Goal: Task Accomplishment & Management: Complete application form

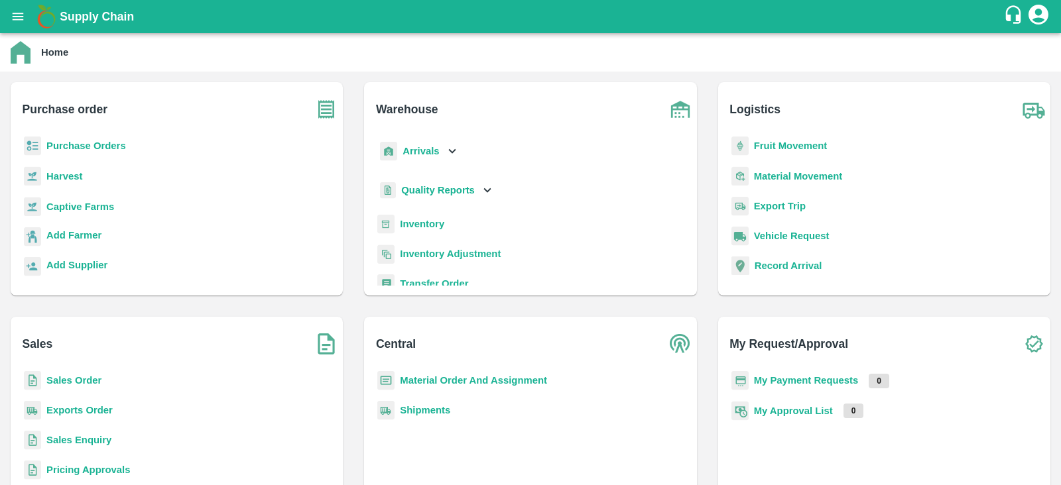
click at [97, 149] on b "Purchase Orders" at bounding box center [86, 146] width 80 height 11
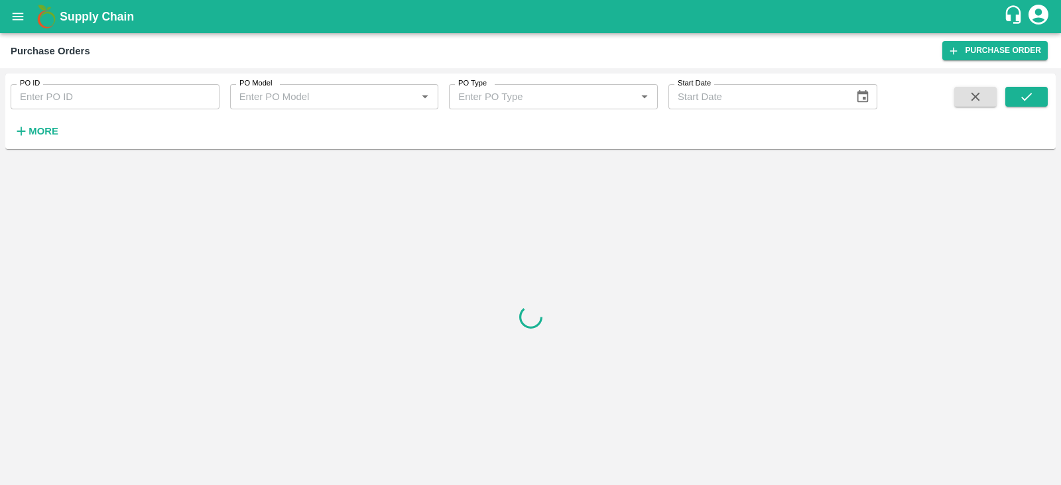
click at [46, 134] on strong "More" at bounding box center [44, 131] width 30 height 11
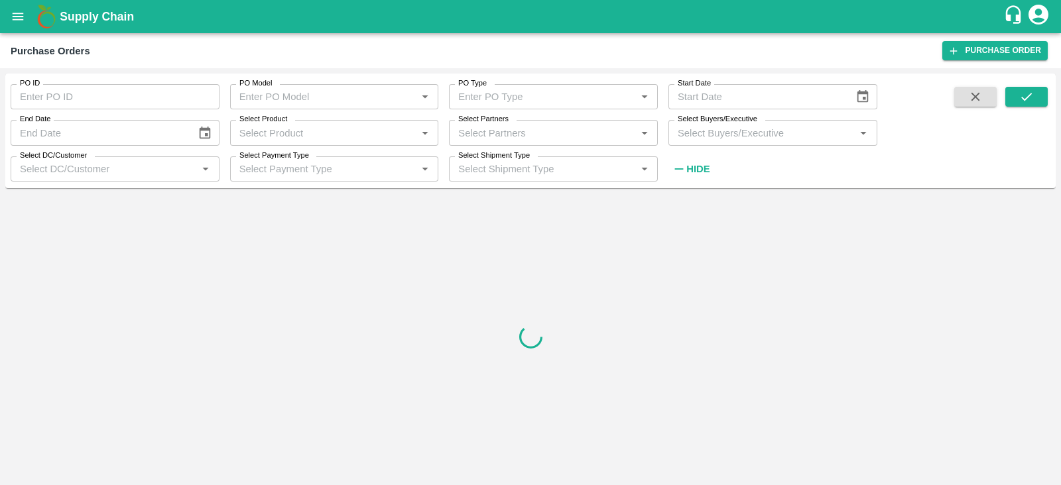
click at [782, 141] on input "Select Buyers/Executive" at bounding box center [761, 132] width 179 height 17
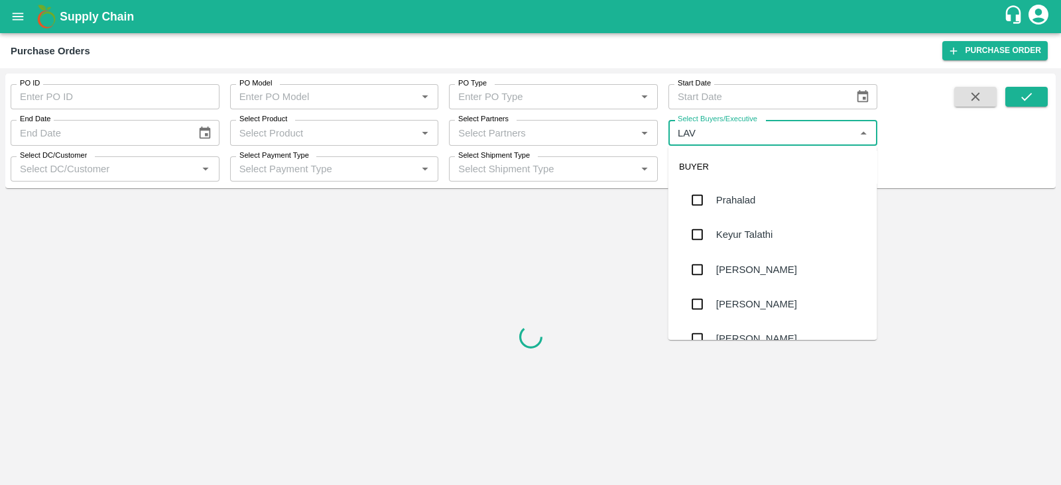
type input "LAVA"
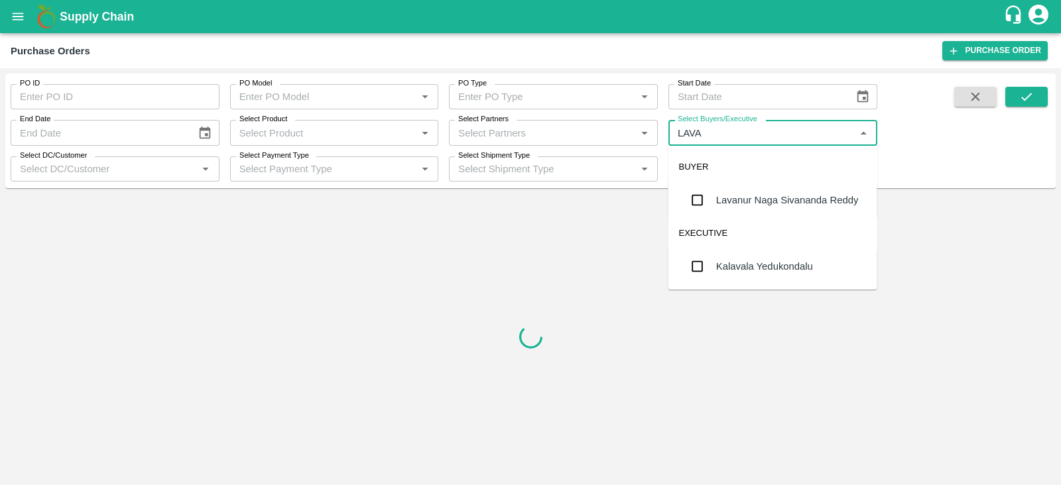
click at [697, 203] on input "checkbox" at bounding box center [697, 200] width 27 height 27
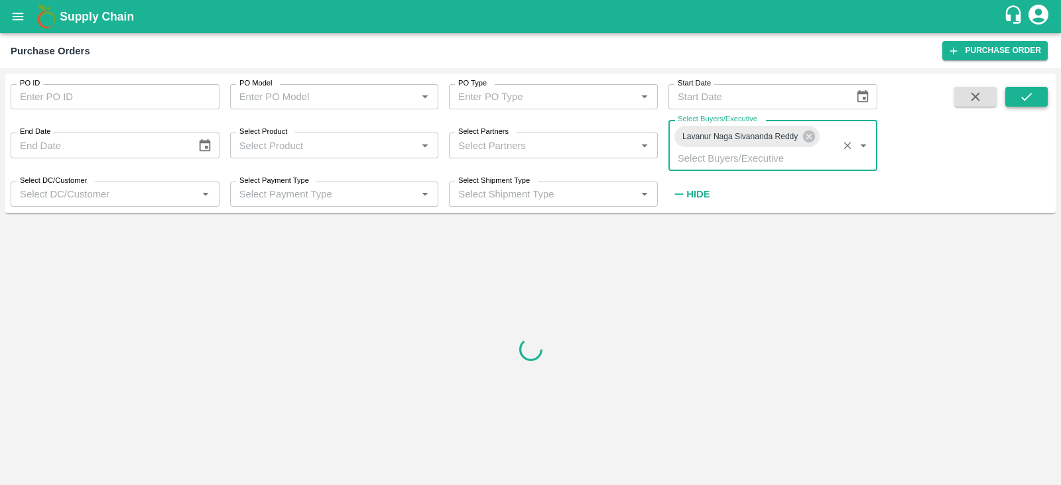
click at [1027, 96] on icon "submit" at bounding box center [1026, 97] width 11 height 8
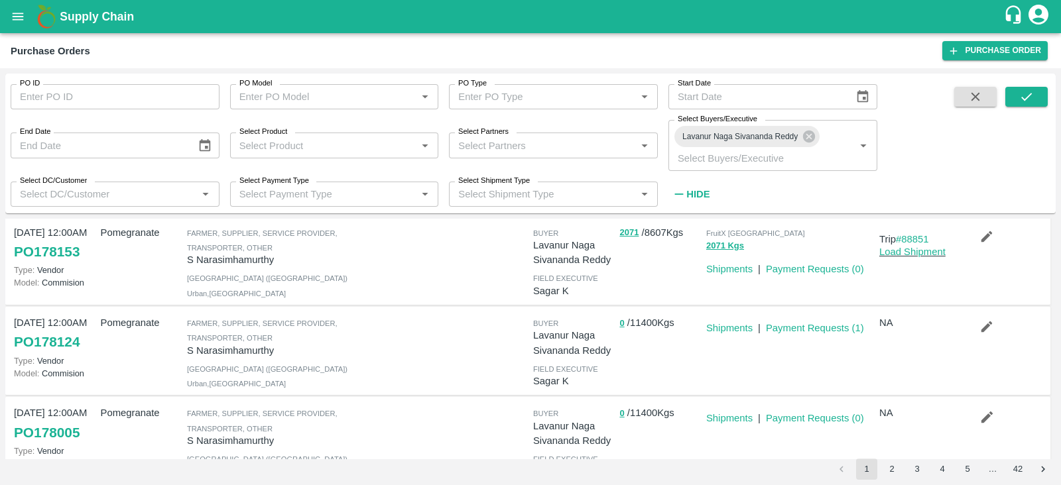
scroll to position [119, 0]
click at [984, 321] on icon "button" at bounding box center [986, 325] width 15 height 15
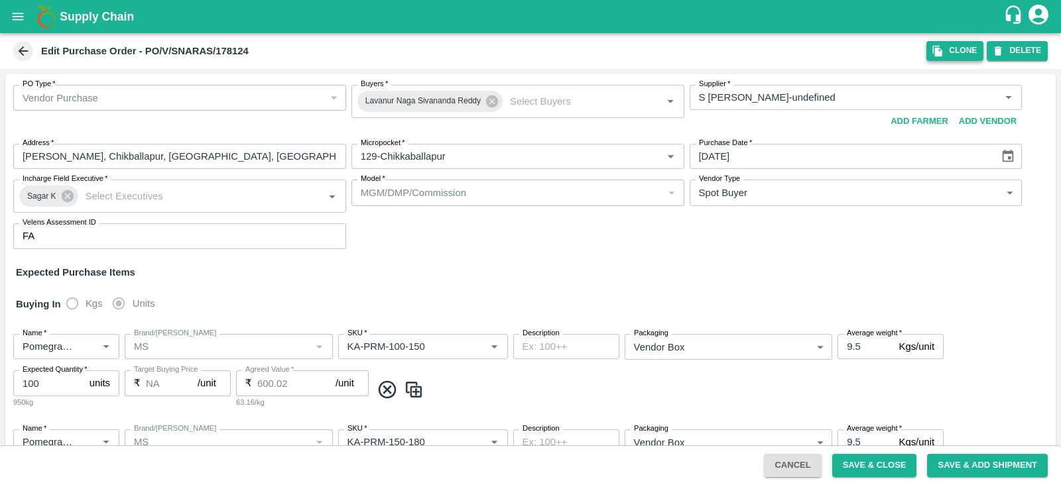
click at [942, 48] on icon "button" at bounding box center [937, 51] width 12 height 12
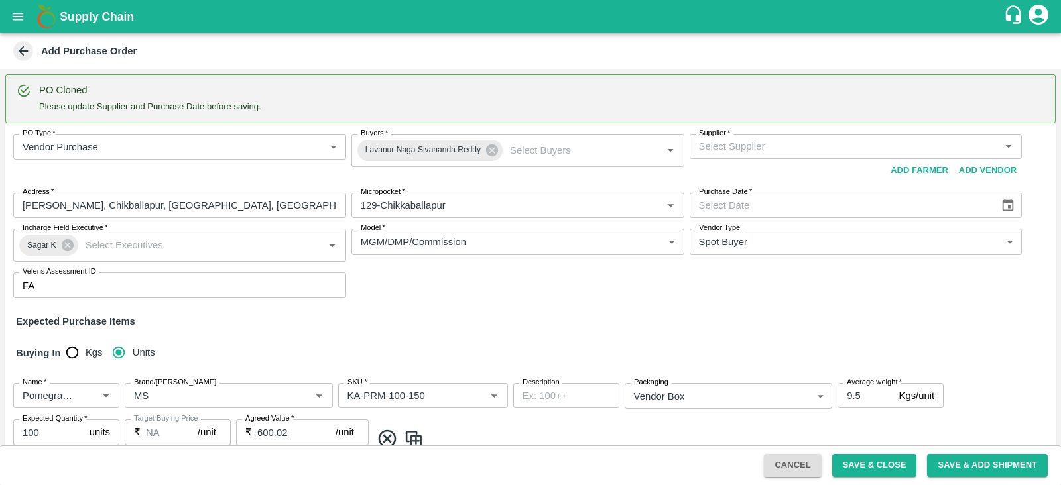
click at [769, 144] on input "Supplier   *" at bounding box center [844, 146] width 303 height 17
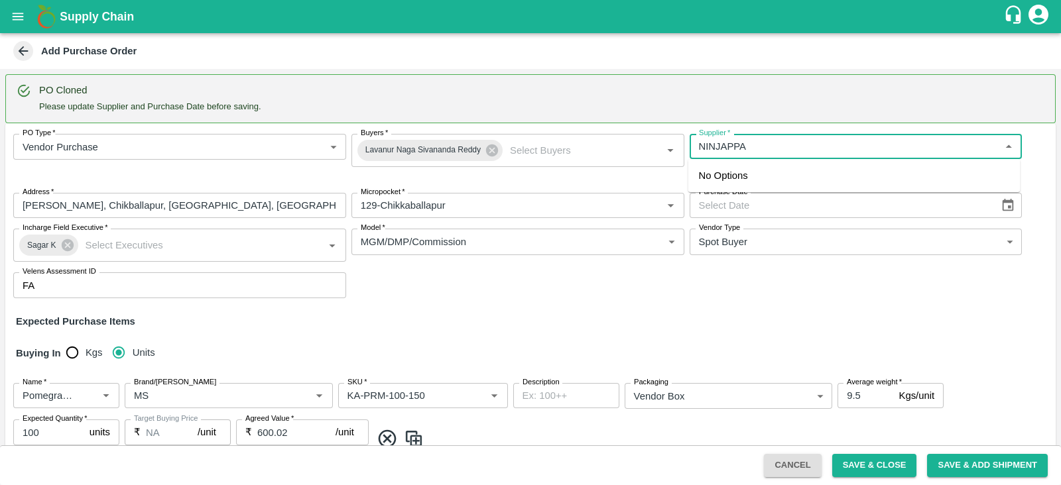
type input "NINJAPPA"
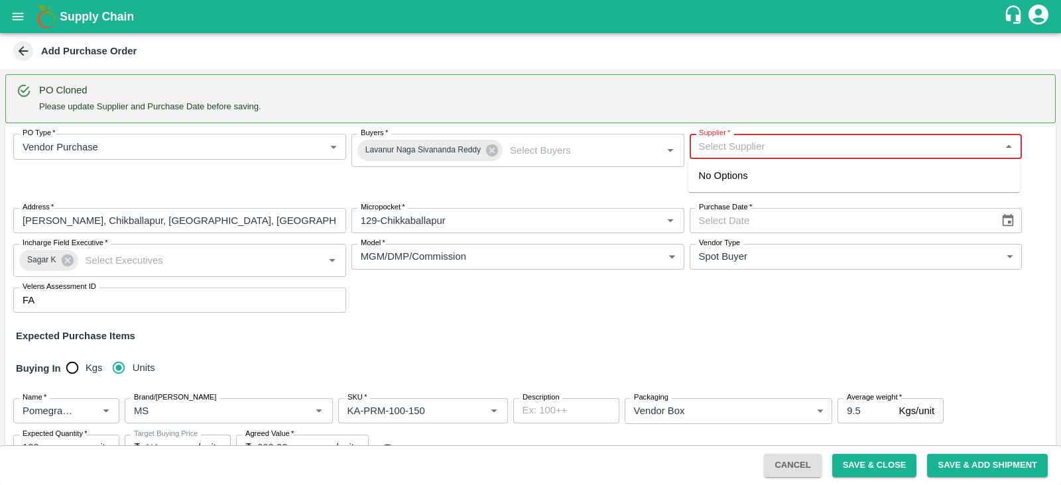
click at [755, 154] on input "Supplier   *" at bounding box center [844, 146] width 303 height 17
type input "N"
click at [744, 140] on input "Supplier   *" at bounding box center [844, 146] width 303 height 17
type input "NINJAPPA"
click at [723, 144] on input "Supplier   *" at bounding box center [844, 146] width 303 height 17
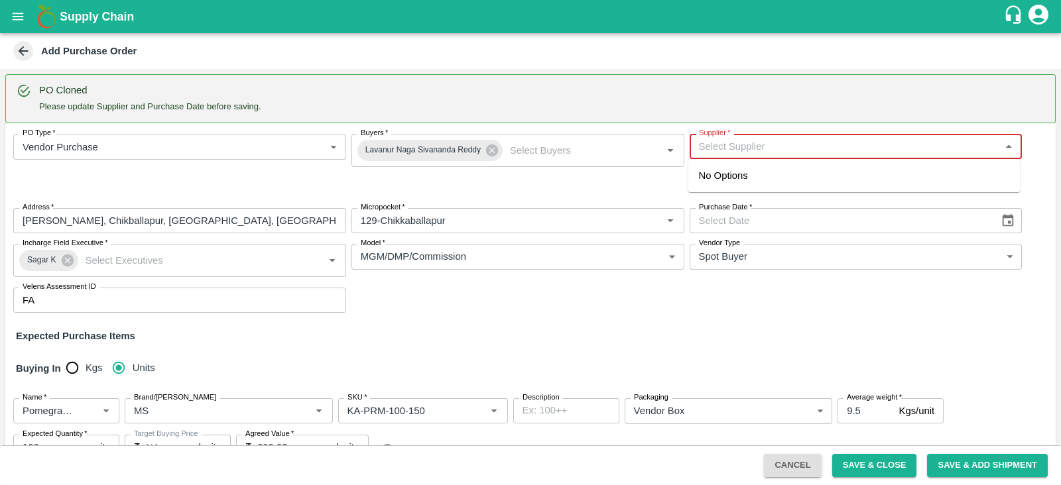
paste input "Ningappa Kallappa Madabhavi"
click at [750, 176] on div "Ningappa Kallappa Madabhavi -, Pune Division-8805072781(Farmer, Supplier)" at bounding box center [844, 175] width 290 height 15
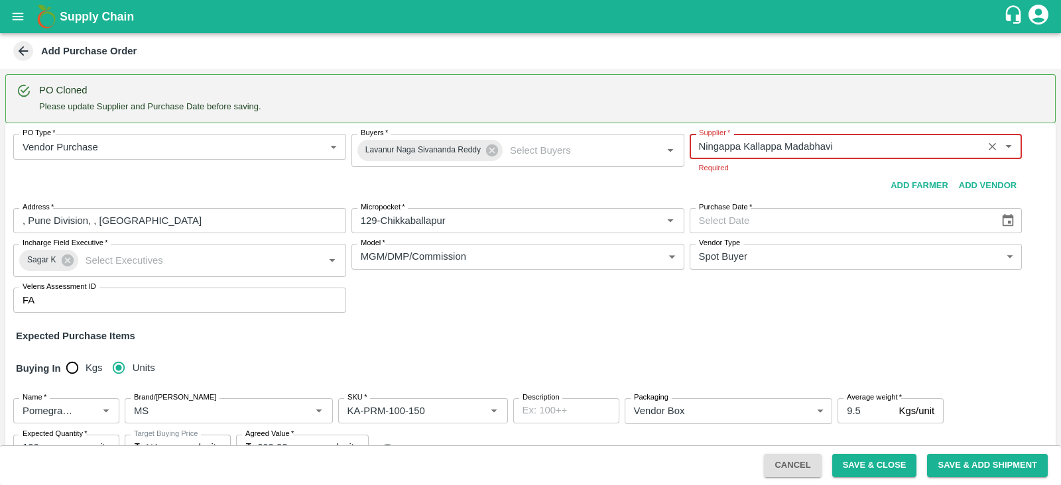
type input "Ningappa Kallappa Madabhavi -, Pune Division-8805072781(Farmer, Supplier)"
type input ", Pune Division, , Maharashtra"
type input "Ningappa Kallappa Madabhavi -, Pune Division-8805072781(Farmer, Supplier)"
click at [1001, 220] on div "PO Type   * Vendor Purchase 2 PO Type Buyers   * Lavanur Naga Sivananda Reddy B…" at bounding box center [530, 223] width 1050 height 200
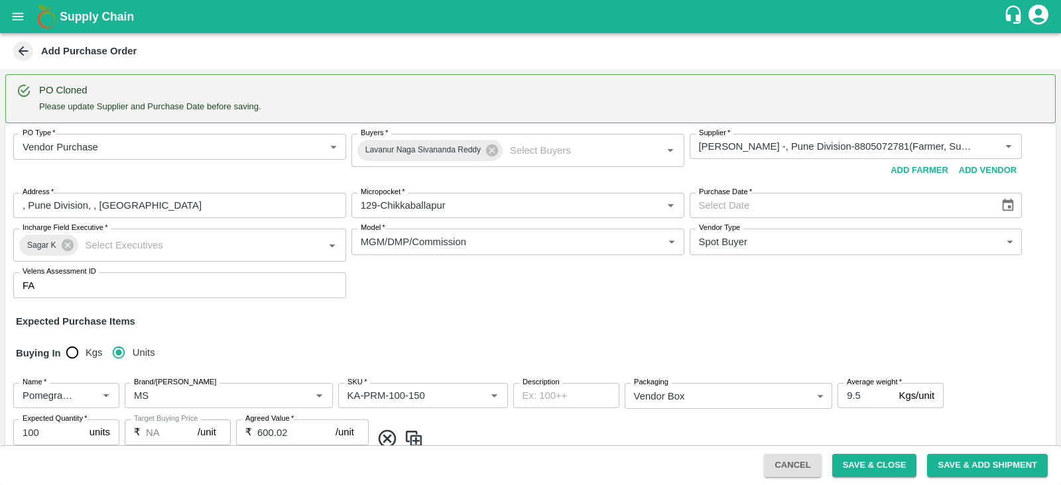
click at [1007, 205] on icon "Choose date" at bounding box center [1007, 205] width 11 height 13
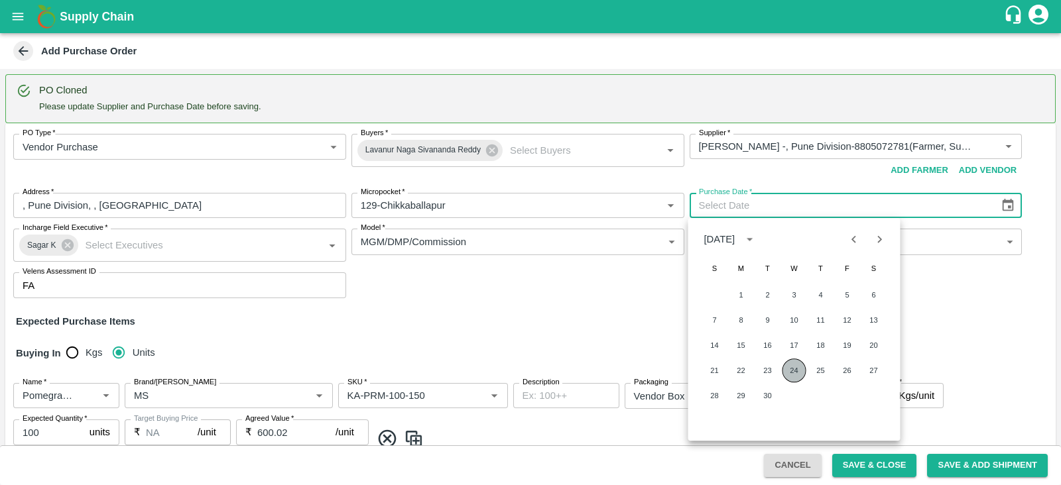
click at [792, 370] on button "24" at bounding box center [794, 371] width 24 height 24
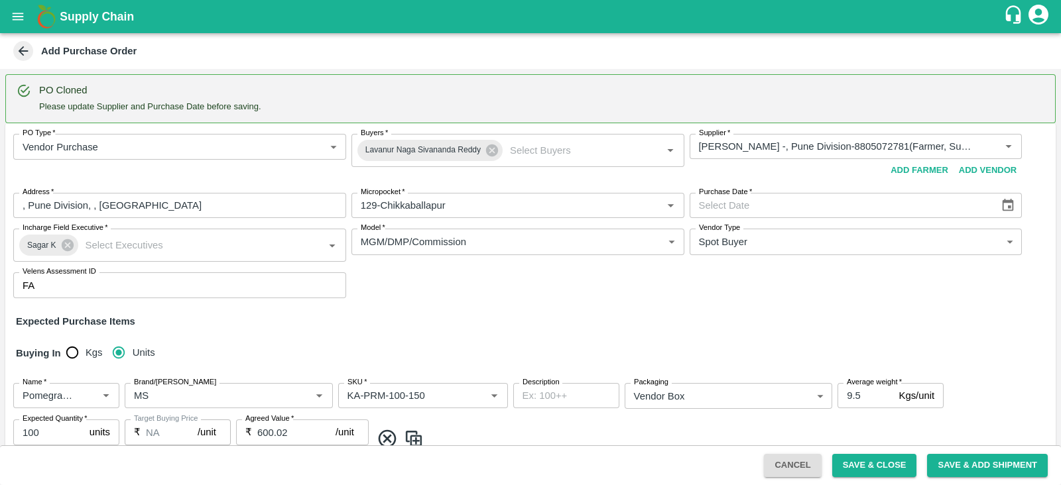
type input "24/09/2025"
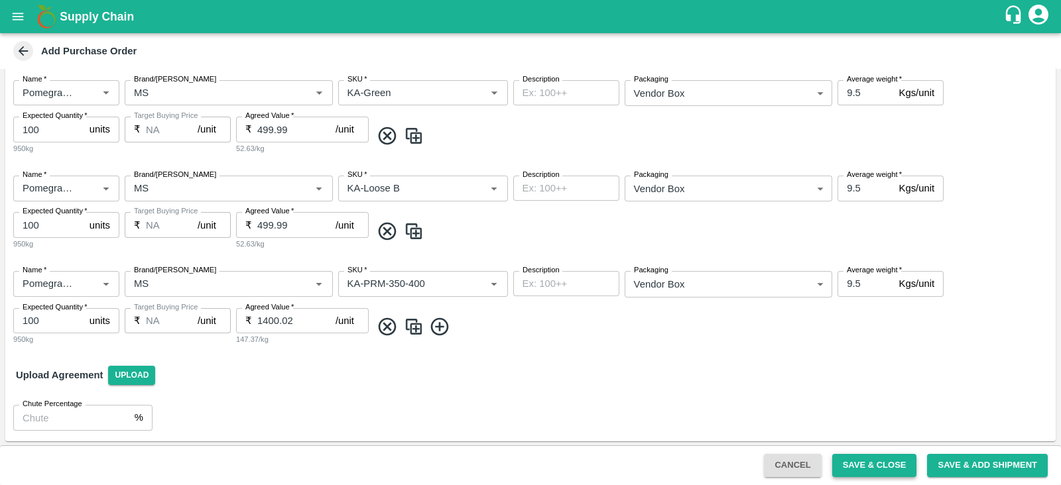
click at [876, 462] on button "Save & Close" at bounding box center [874, 465] width 85 height 23
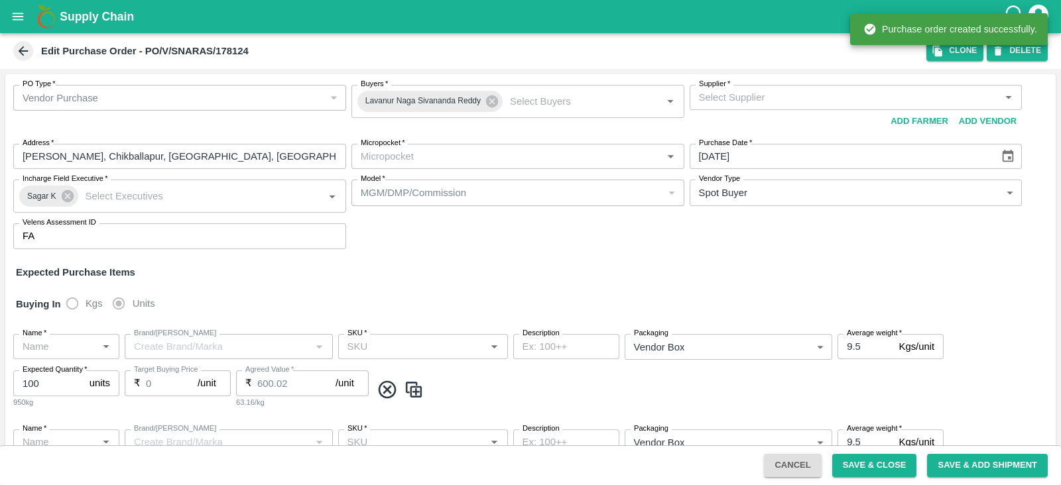
click at [16, 16] on icon "open drawer" at bounding box center [18, 16] width 11 height 7
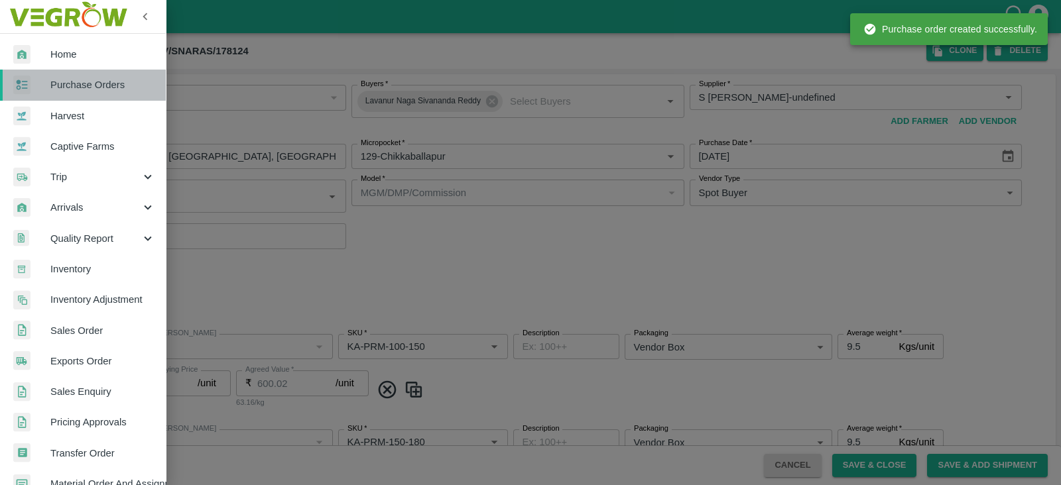
click at [87, 82] on span "Purchase Orders" at bounding box center [102, 85] width 105 height 15
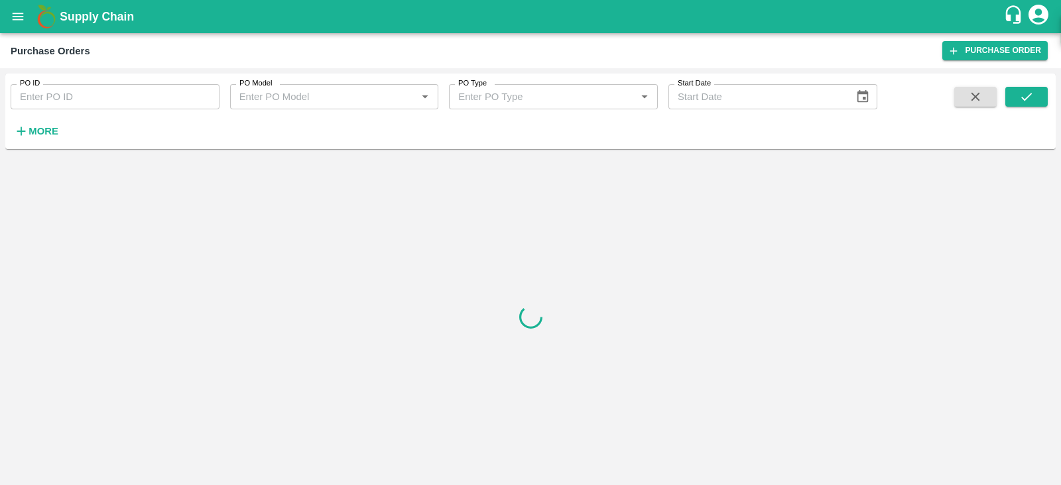
click at [34, 127] on strong "More" at bounding box center [44, 131] width 30 height 11
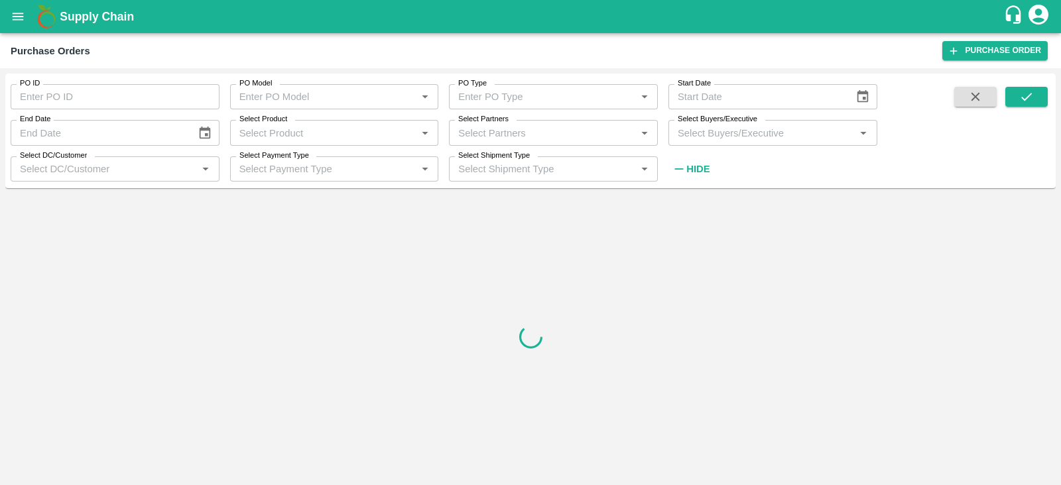
click at [758, 141] on input "Select Buyers/Executive" at bounding box center [761, 132] width 179 height 17
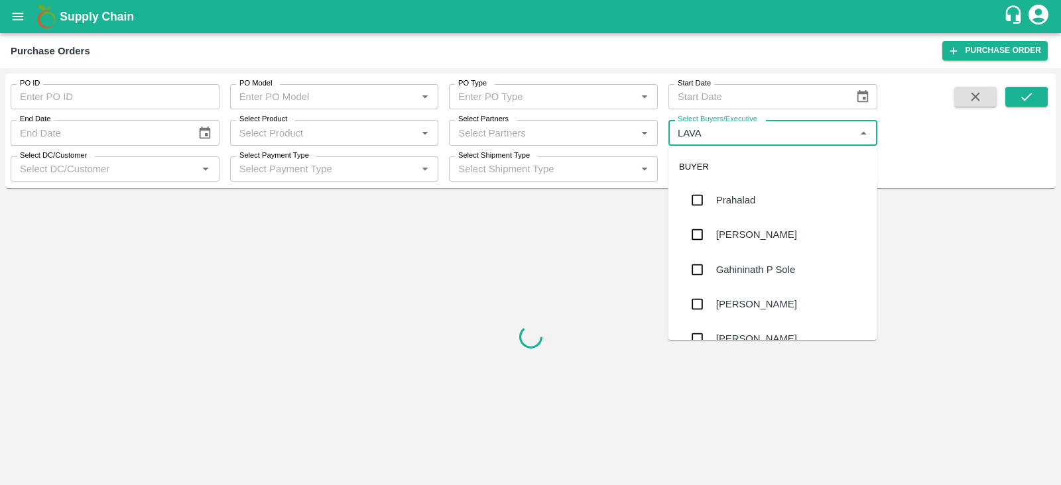
type input "LAVAN"
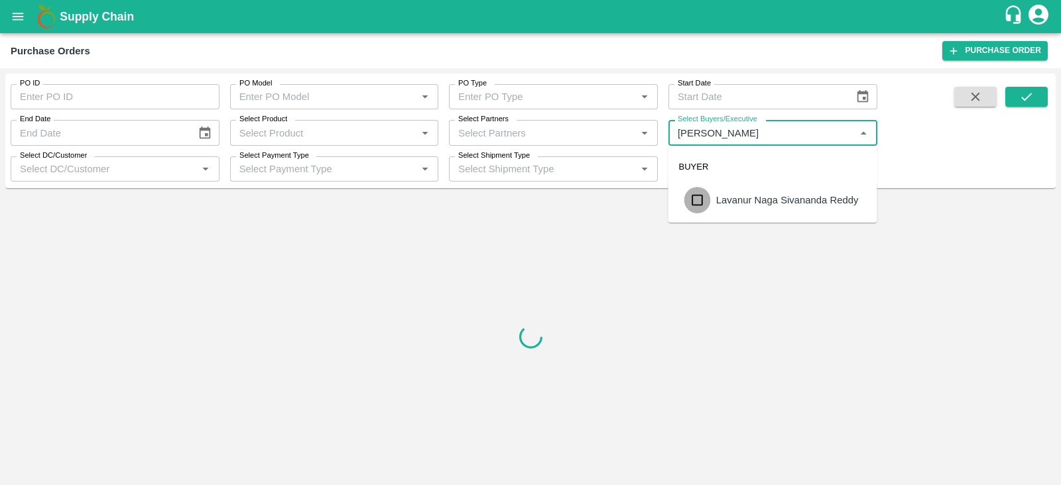
click at [704, 205] on input "checkbox" at bounding box center [697, 200] width 27 height 27
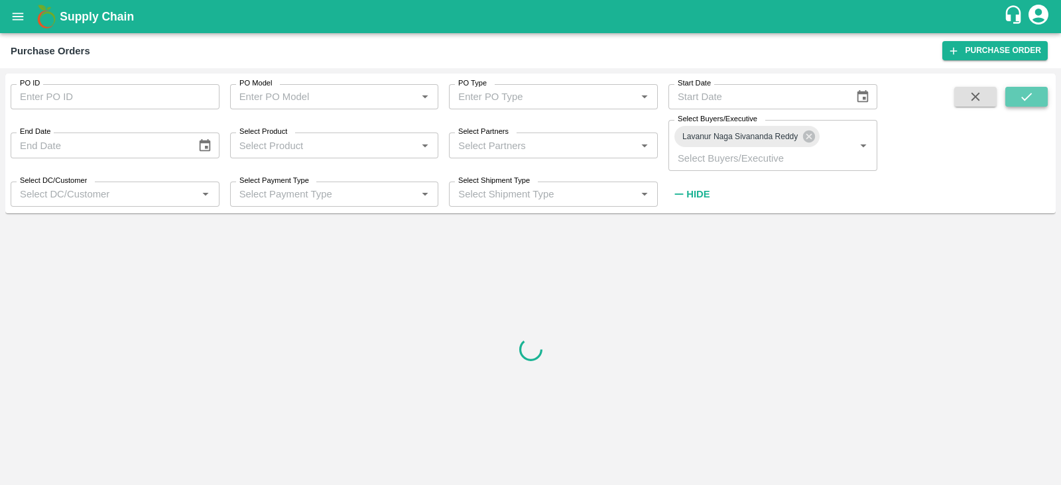
click at [1027, 98] on icon "submit" at bounding box center [1026, 96] width 15 height 15
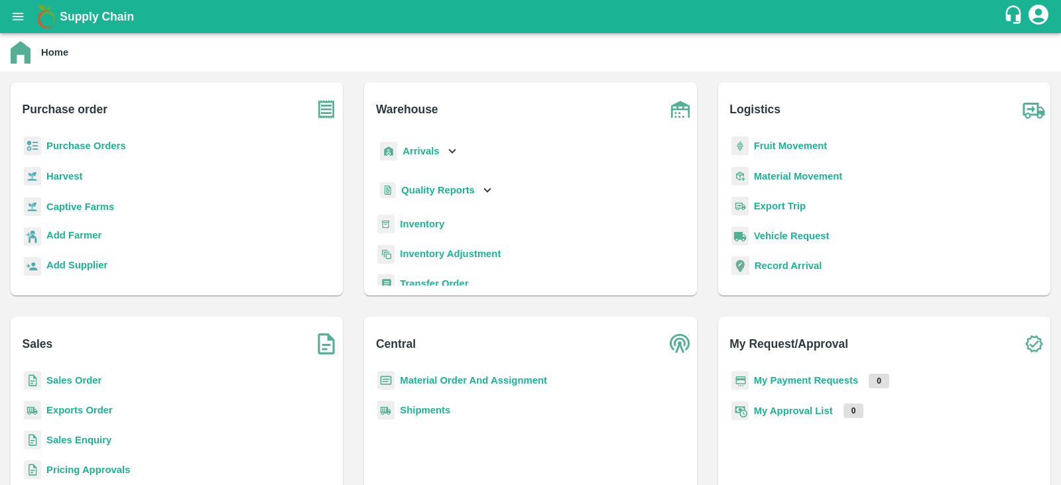
click at [78, 143] on b "Purchase Orders" at bounding box center [86, 146] width 80 height 11
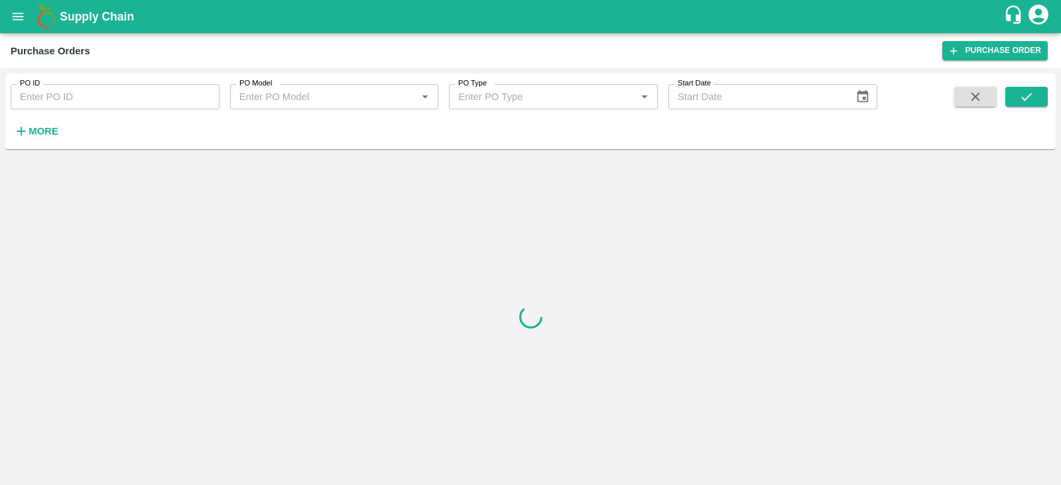
click at [43, 131] on strong "More" at bounding box center [44, 131] width 30 height 11
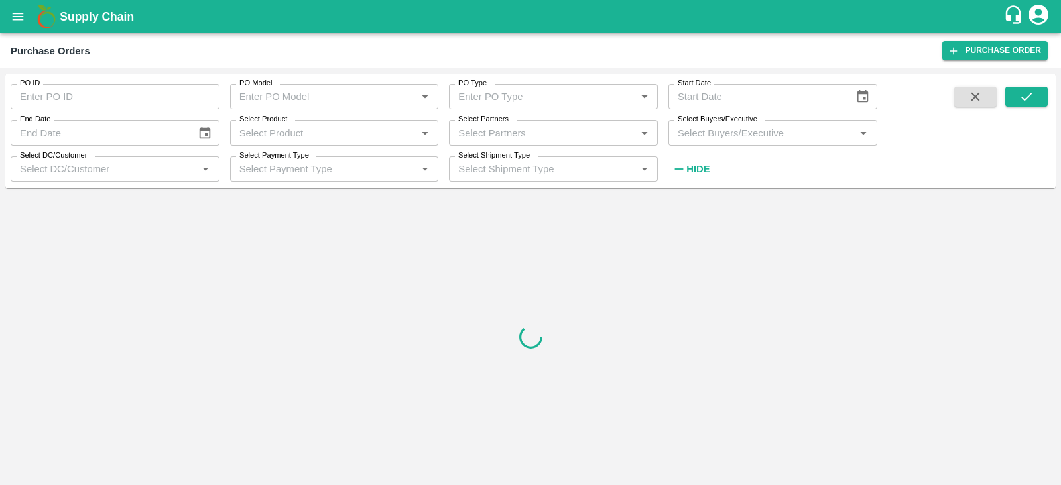
click at [681, 136] on input "Select Buyers/Executive" at bounding box center [761, 132] width 179 height 17
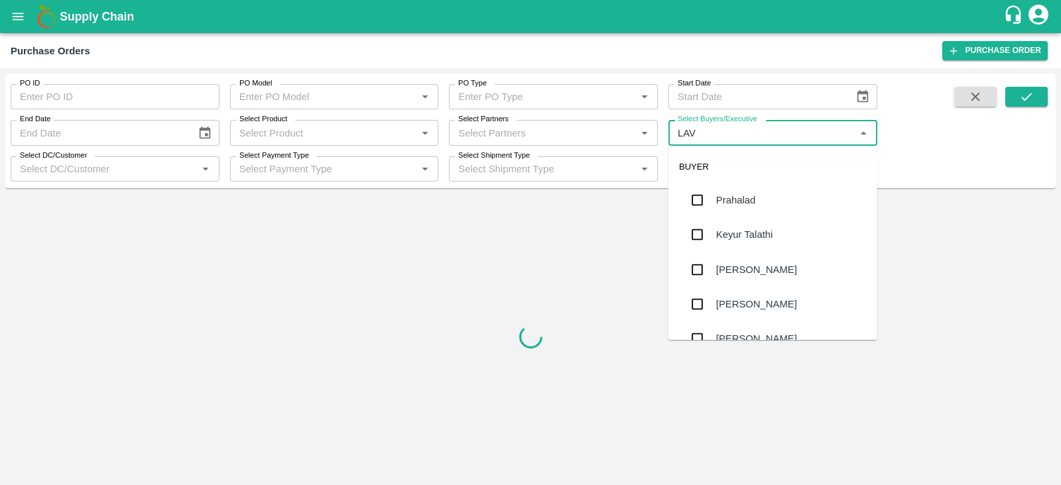
type input "LAVA"
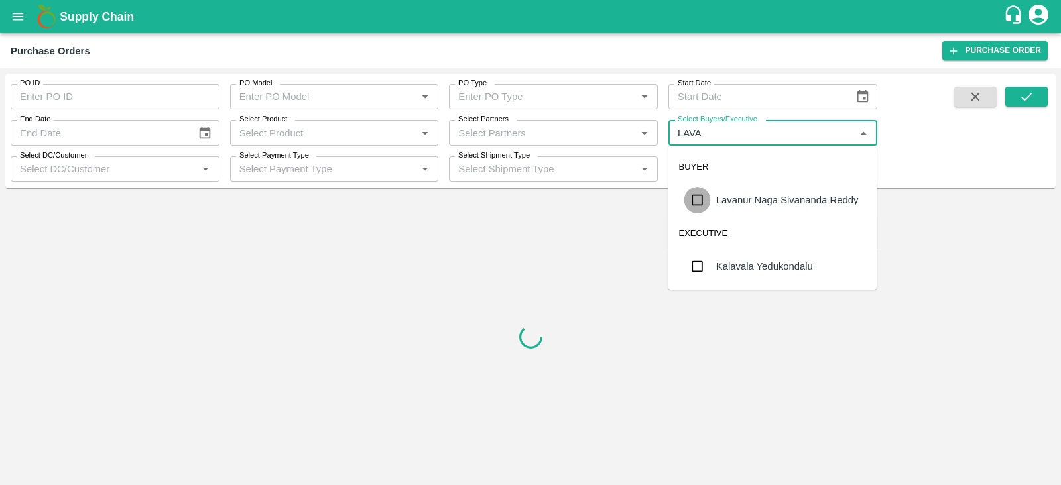
click at [697, 197] on input "checkbox" at bounding box center [697, 200] width 27 height 27
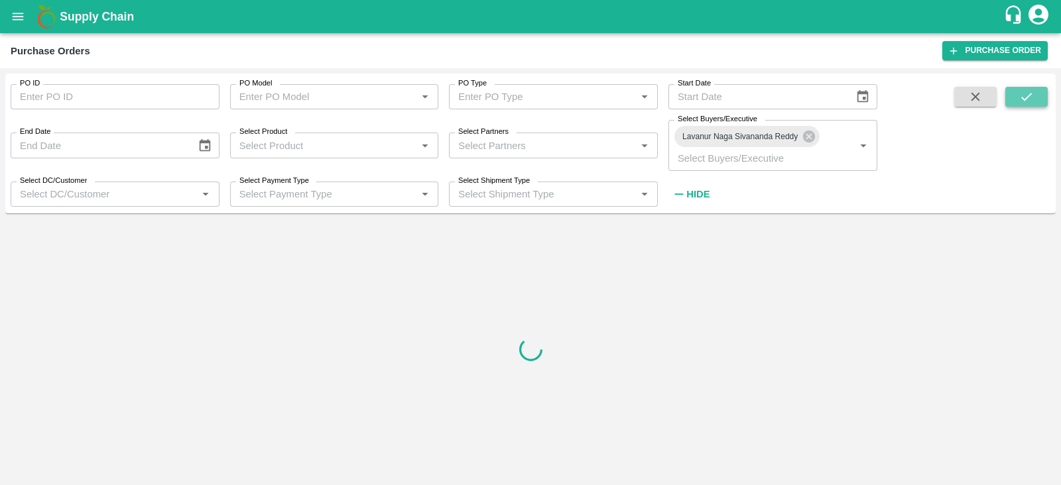
click at [1017, 101] on button "submit" at bounding box center [1026, 97] width 42 height 20
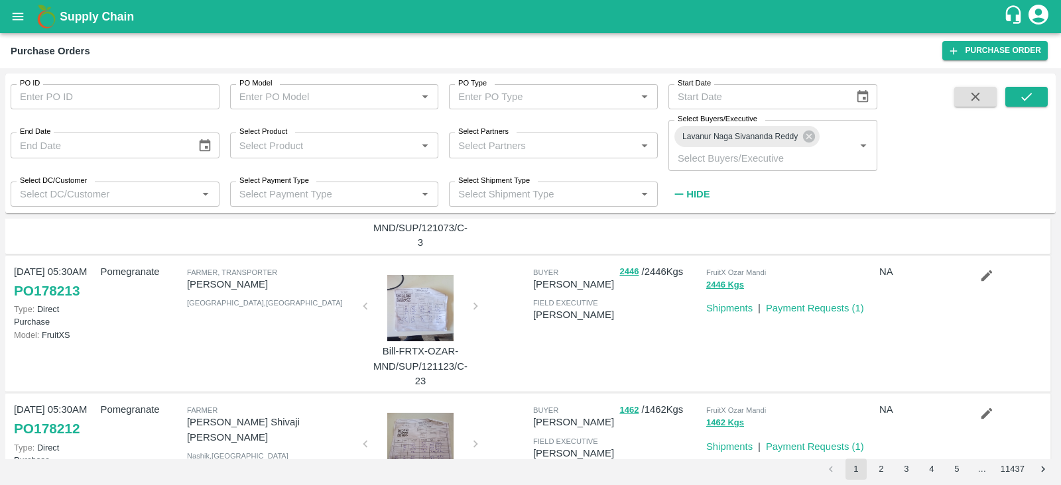
scroll to position [935, 0]
click at [1021, 99] on icon "submit" at bounding box center [1026, 96] width 15 height 15
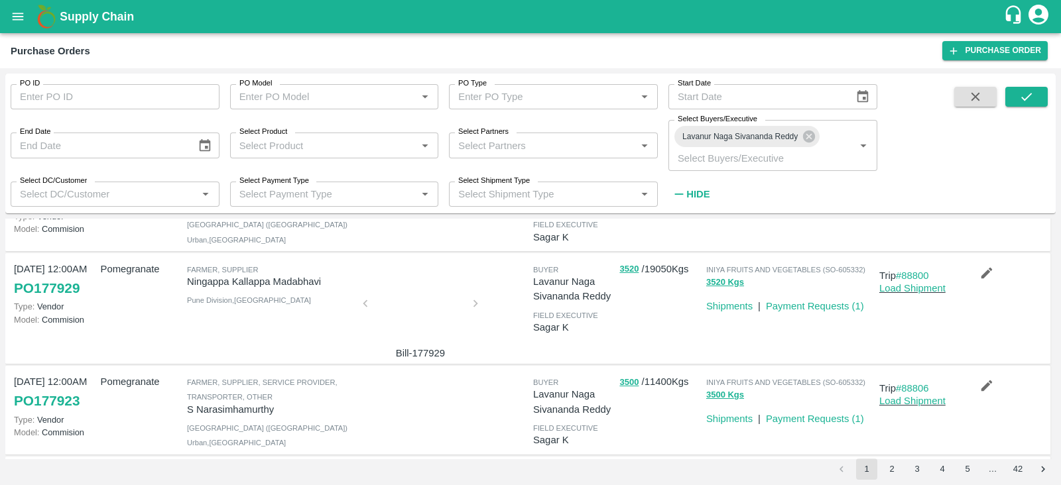
scroll to position [351, 0]
click at [203, 284] on p "Ningappa Kallappa Madabhavi" at bounding box center [271, 282] width 168 height 15
copy p "Ningappa Kallappa Madabhavi"
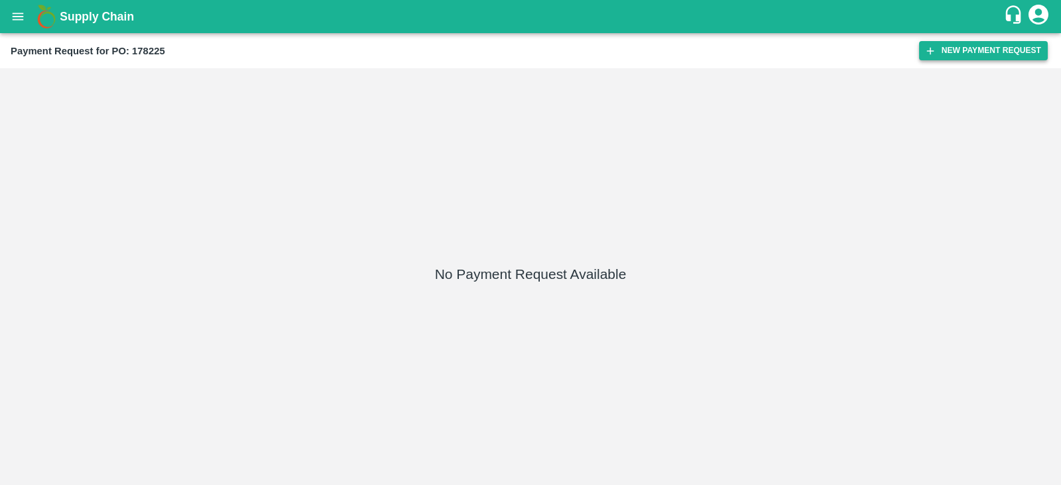
click at [949, 54] on button "New Payment Request" at bounding box center [983, 50] width 129 height 19
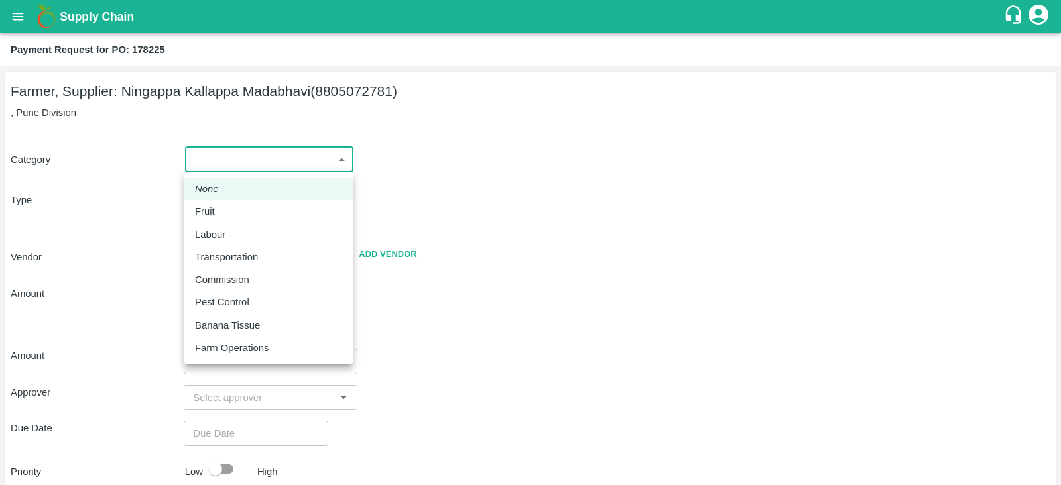
click at [212, 158] on body "Supply Chain Payment Request for PO: 178225 Farmer, Supplier: [GEOGRAPHIC_DATA]…" at bounding box center [530, 242] width 1061 height 485
click at [235, 204] on div "Fruit" at bounding box center [268, 211] width 147 height 15
type input "1"
type input "[PERSON_NAME] - 8805072781(Farmer, Supplier)"
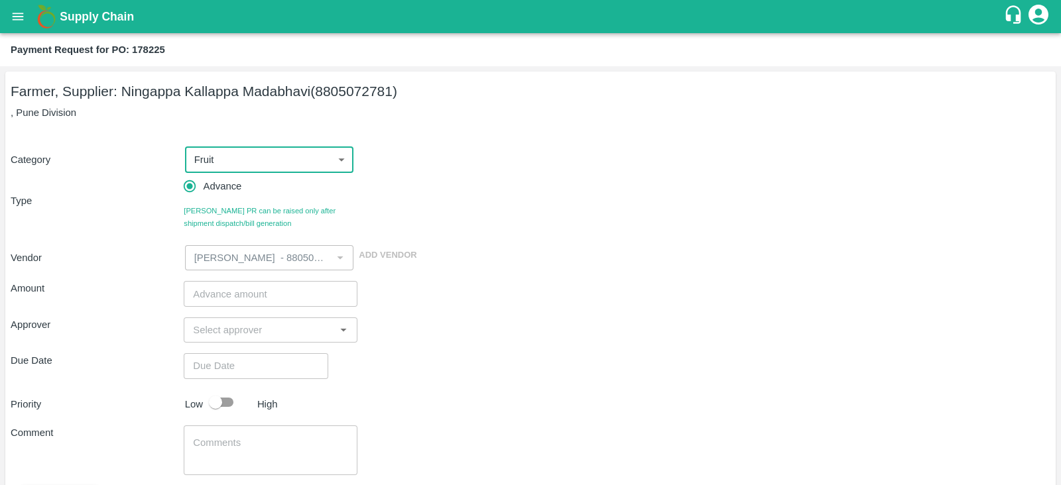
click at [268, 290] on input "number" at bounding box center [270, 293] width 173 height 25
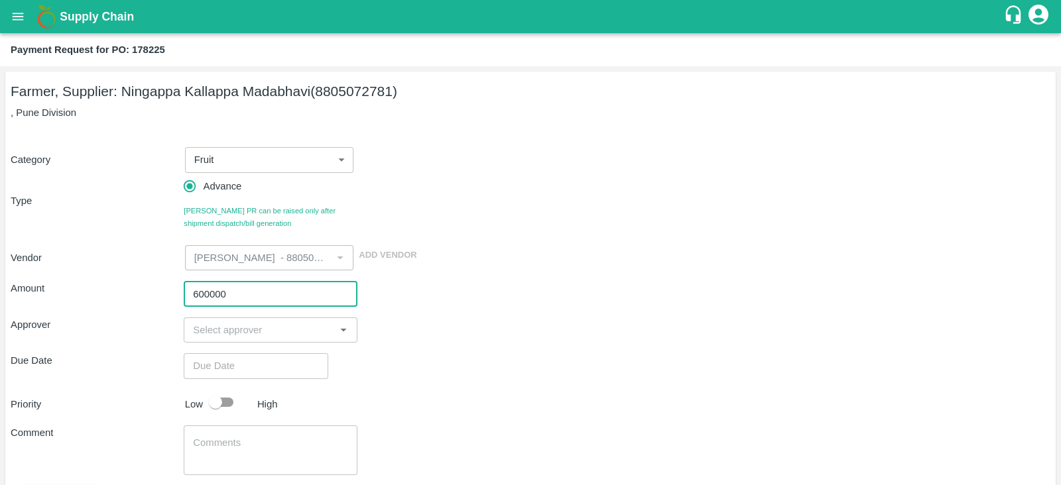
type input "600000"
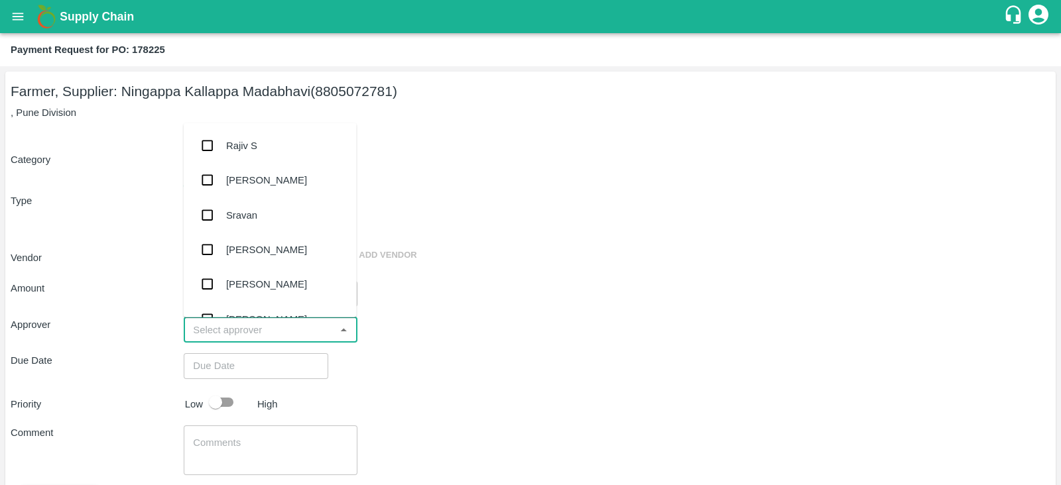
click at [266, 337] on input "input" at bounding box center [259, 329] width 143 height 17
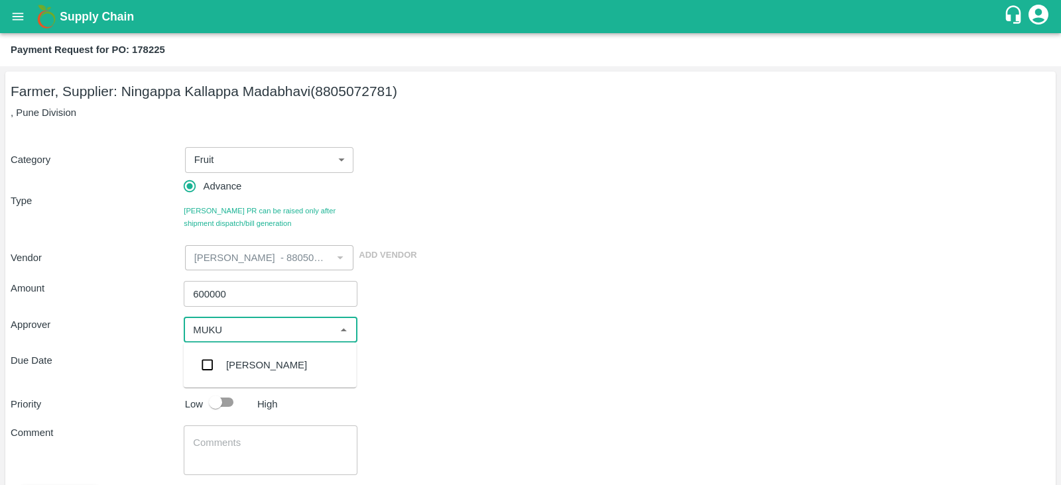
type input "MUKUL"
click at [202, 364] on input "checkbox" at bounding box center [207, 365] width 27 height 27
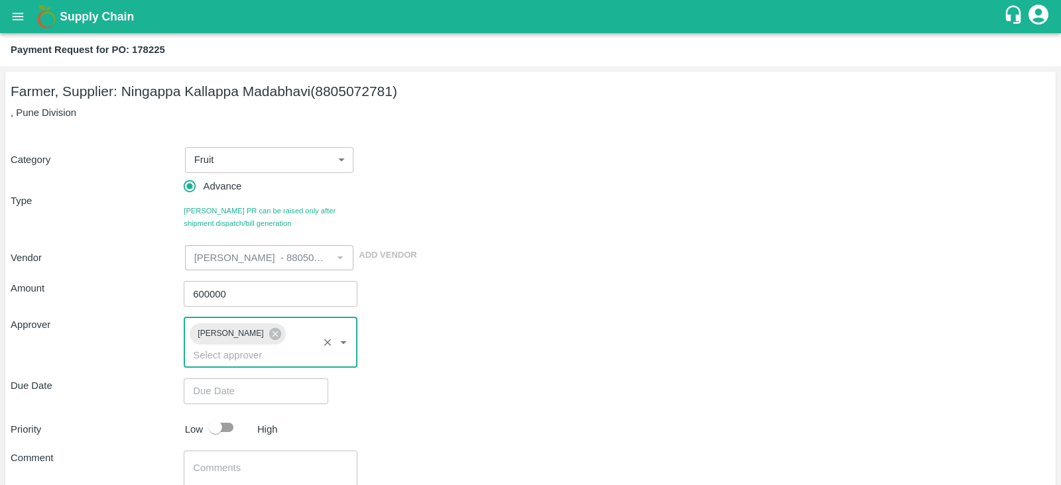
scroll to position [80, 0]
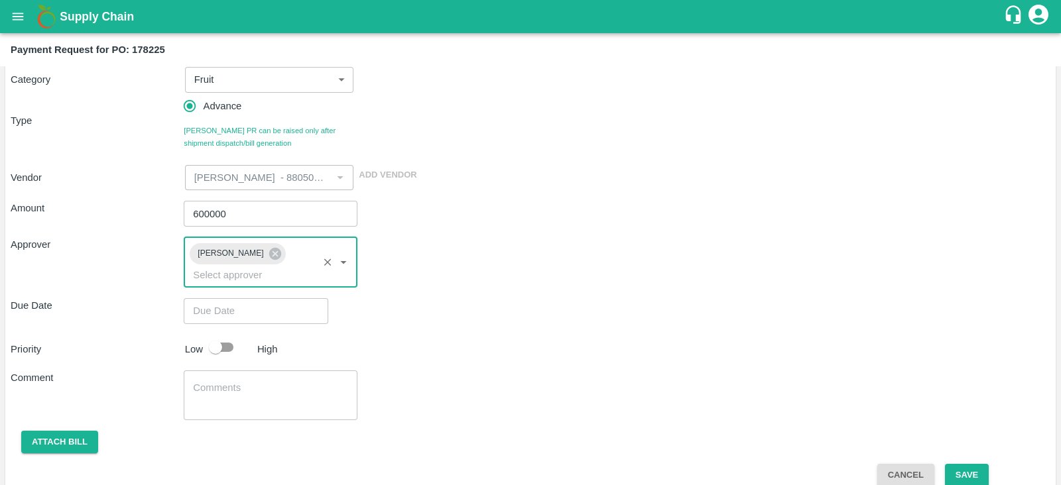
type input "DD/MM/YYYY hh:mm aa"
click at [270, 298] on input "DD/MM/YYYY hh:mm aa" at bounding box center [251, 310] width 135 height 25
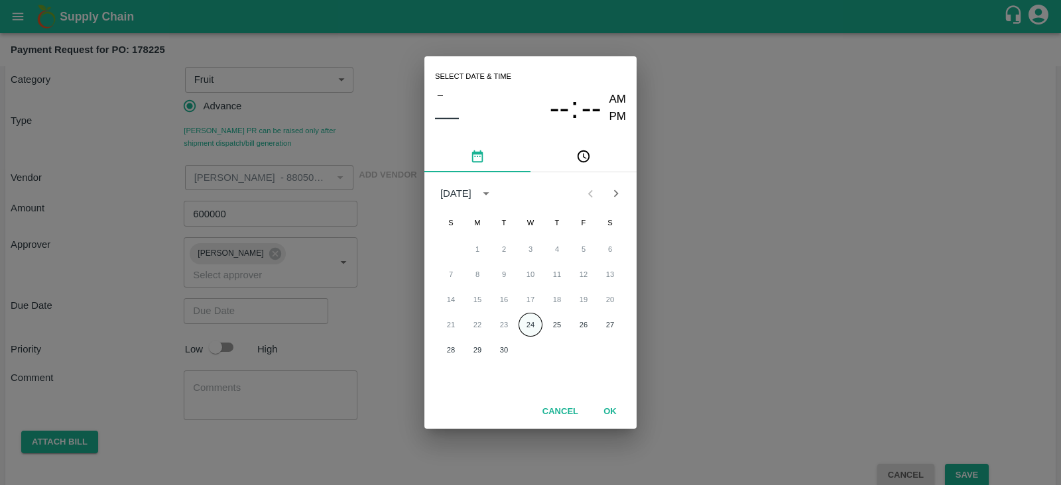
click at [530, 327] on button "24" at bounding box center [530, 325] width 24 height 24
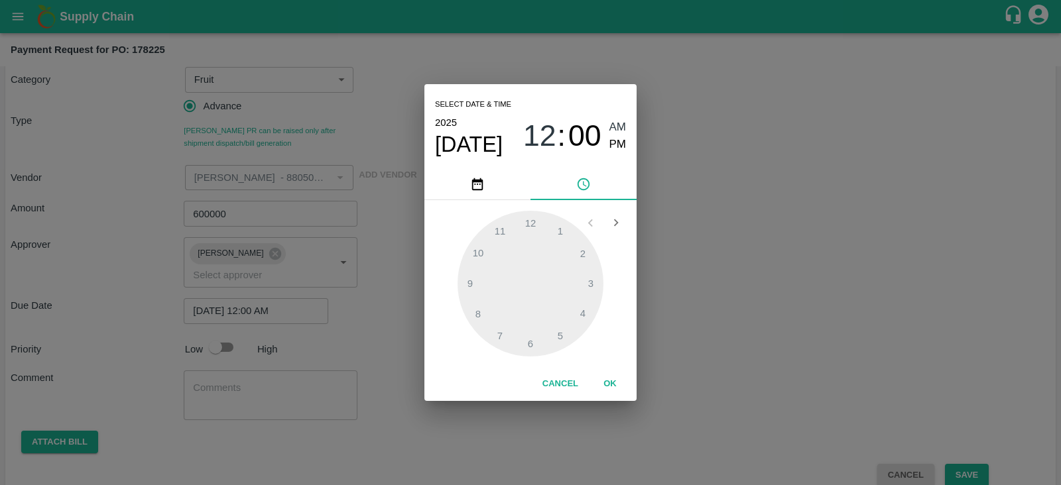
click at [625, 143] on span "PM" at bounding box center [617, 145] width 17 height 18
type input "[DATE] 12:00 PM"
click at [605, 396] on div "Cancel OK" at bounding box center [530, 384] width 212 height 34
click at [610, 386] on button "OK" at bounding box center [610, 384] width 42 height 23
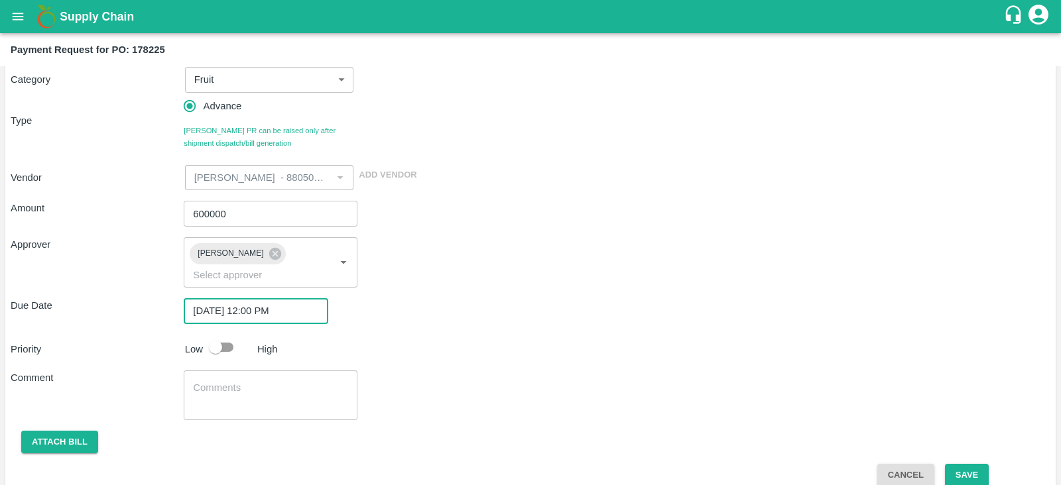
click at [229, 335] on input "checkbox" at bounding box center [216, 347] width 76 height 25
checkbox input "true"
click at [620, 263] on div "Approver [PERSON_NAME] ​" at bounding box center [530, 262] width 1039 height 50
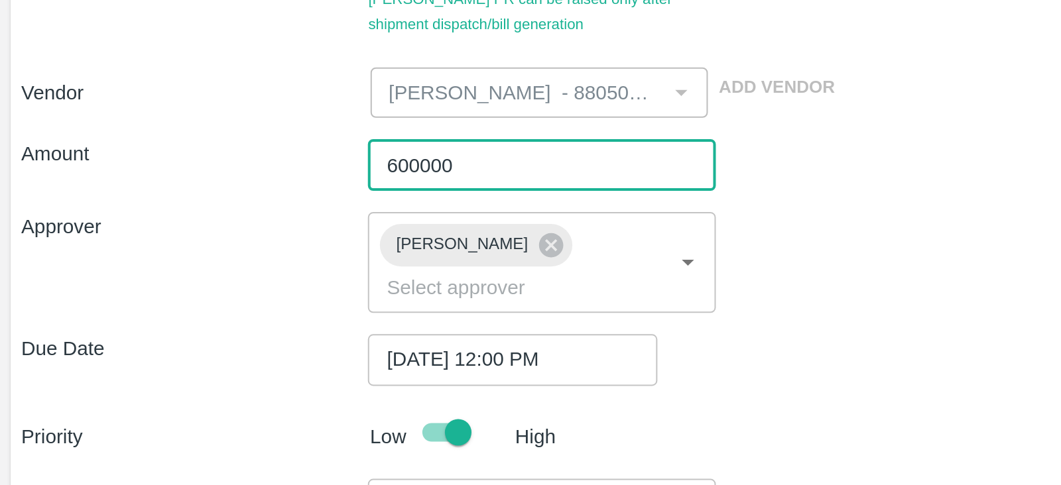
click at [226, 213] on input "600000" at bounding box center [270, 213] width 173 height 25
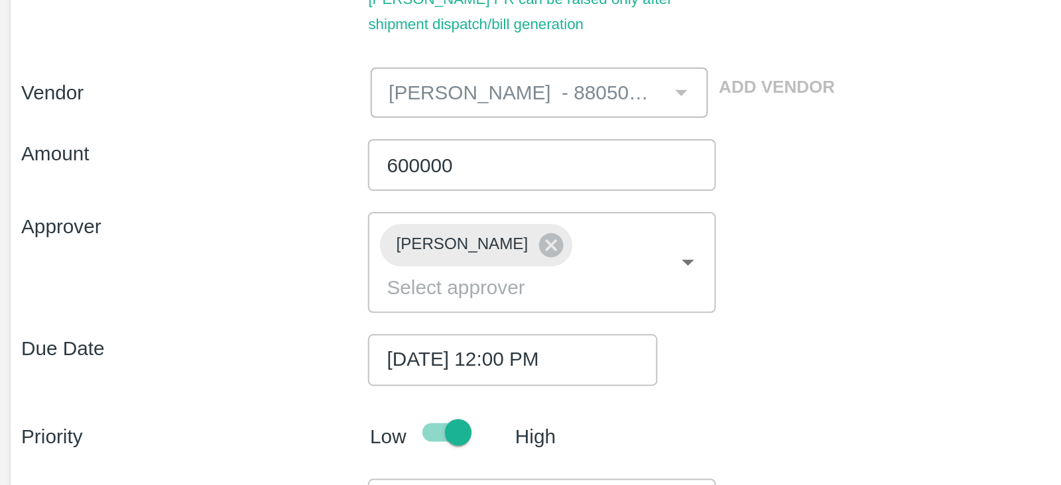
click at [491, 298] on div "Due Date [DATE] 12:00 PM ​" at bounding box center [530, 310] width 1039 height 25
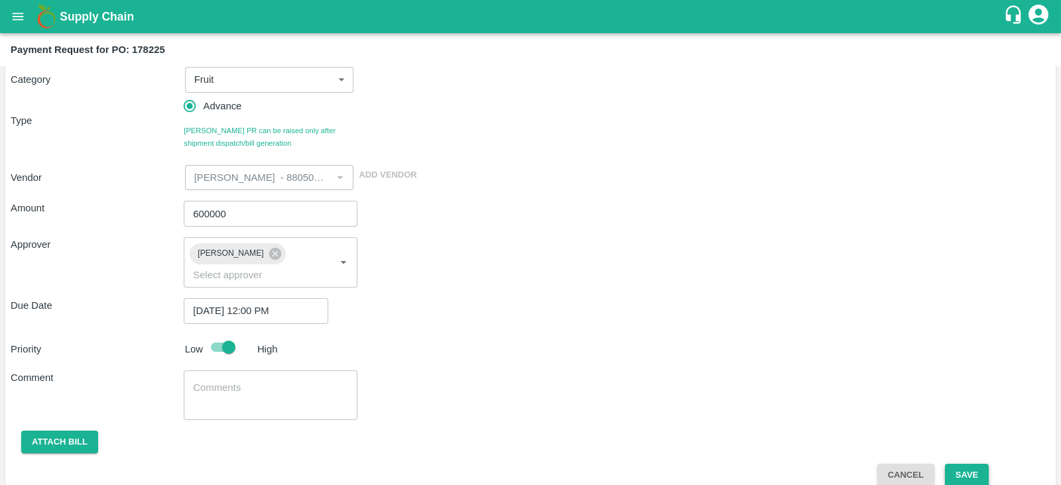
click at [962, 464] on button "Save" at bounding box center [967, 475] width 44 height 23
